Goal: Task Accomplishment & Management: Manage account settings

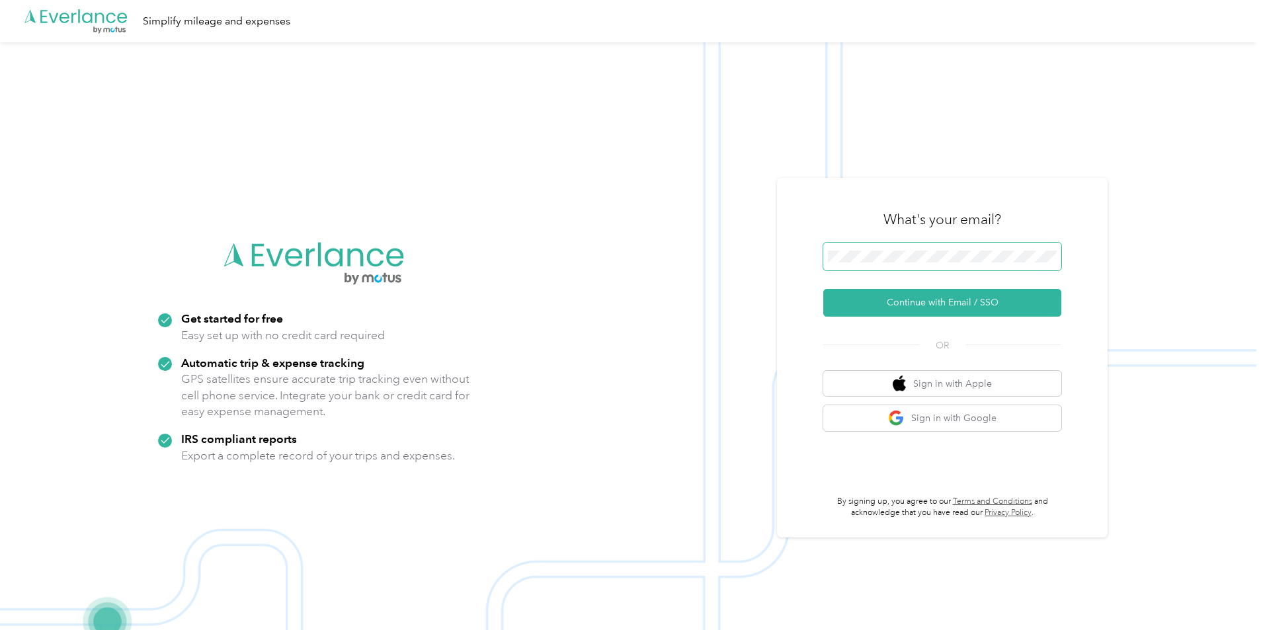
click at [884, 245] on span at bounding box center [942, 257] width 238 height 28
click at [955, 302] on button "Continue with Email / SSO" at bounding box center [942, 303] width 238 height 28
